Goal: Task Accomplishment & Management: Manage account settings

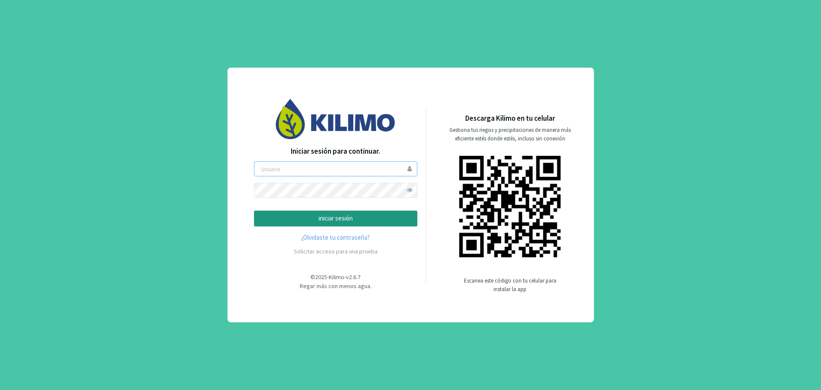
click at [302, 172] on input "email" at bounding box center [335, 168] width 163 height 15
type input "gvalencia"
click at [413, 191] on span at bounding box center [410, 190] width 15 height 15
click at [385, 215] on p "iniciar sesión" at bounding box center [335, 218] width 149 height 10
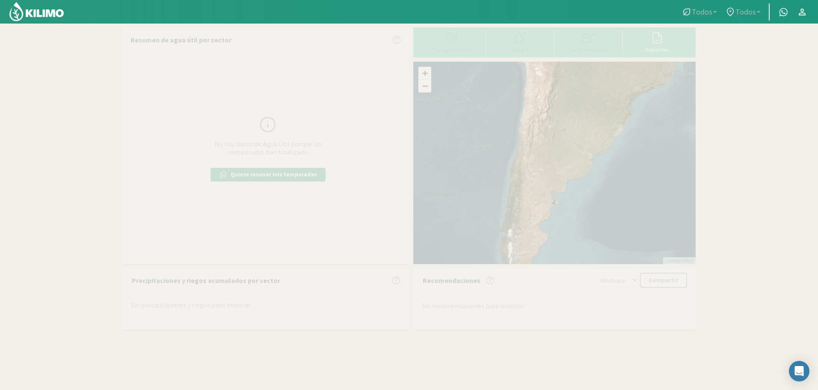
click at [722, 213] on section "Resumen de agua útil por sector No hay datos de Agua Útil porque las temporadas…" at bounding box center [409, 219] width 818 height 390
